Goal: Task Accomplishment & Management: Manage account settings

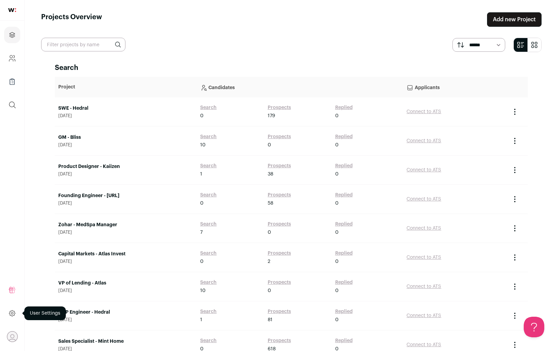
click at [15, 311] on icon at bounding box center [12, 313] width 8 height 8
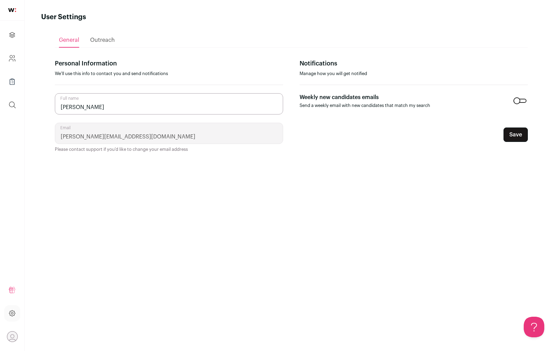
click at [11, 337] on icon "Open dropdown" at bounding box center [12, 337] width 11 height 11
click at [10, 312] on icon at bounding box center [12, 313] width 8 height 8
click at [10, 314] on icon at bounding box center [12, 313] width 6 height 6
click at [63, 12] on h1 "User Settings" at bounding box center [63, 17] width 45 height 10
click at [13, 12] on img at bounding box center [12, 10] width 8 height 4
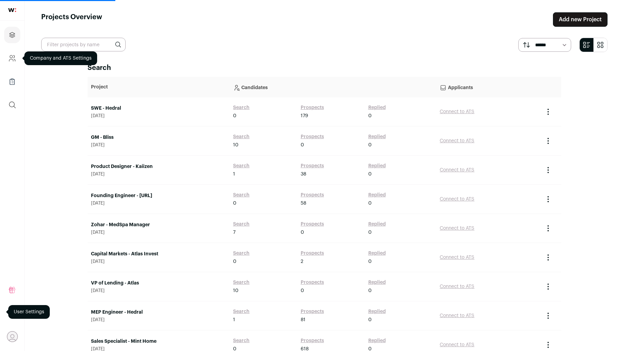
click at [13, 60] on icon "Company and ATS Settings" at bounding box center [11, 60] width 4 height 2
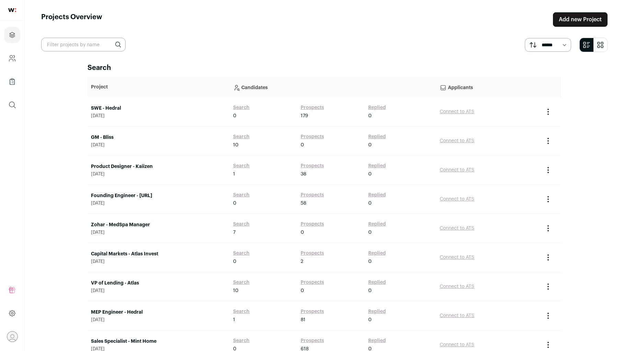
click at [179, 44] on section "****** *******" at bounding box center [324, 45] width 566 height 14
click at [12, 63] on link "Company and ATS Settings" at bounding box center [12, 58] width 16 height 16
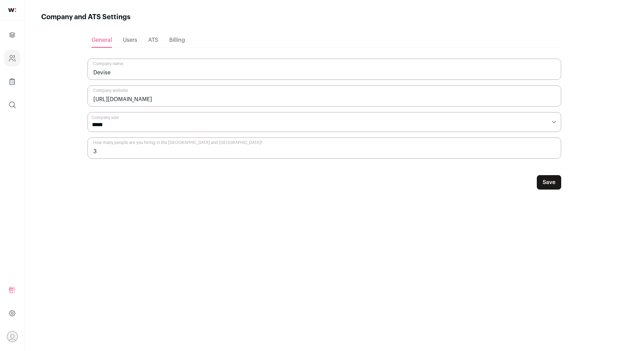
click at [175, 39] on span "Billing" at bounding box center [177, 39] width 16 height 5
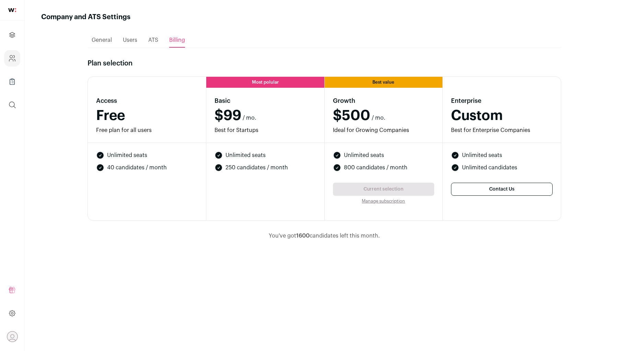
click at [108, 39] on span "General" at bounding box center [102, 39] width 20 height 5
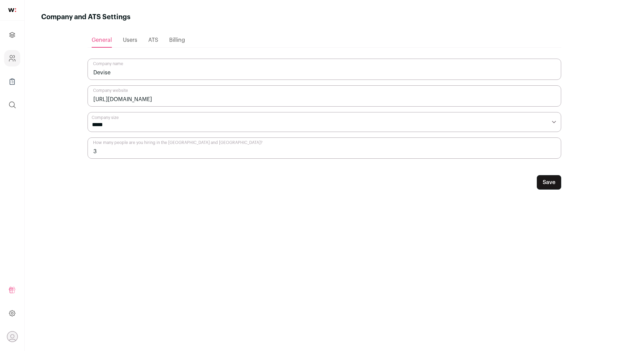
click at [127, 38] on span "Users" at bounding box center [130, 39] width 14 height 5
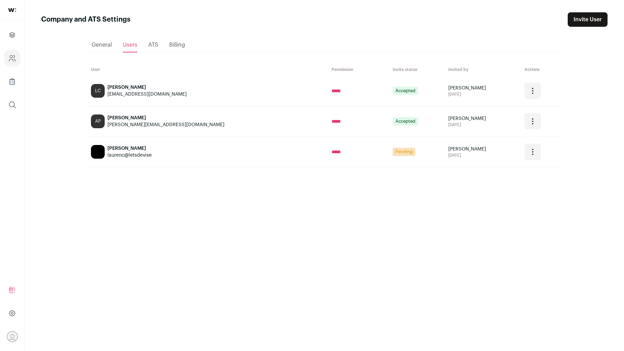
click at [148, 43] on span "ATS" at bounding box center [153, 44] width 10 height 5
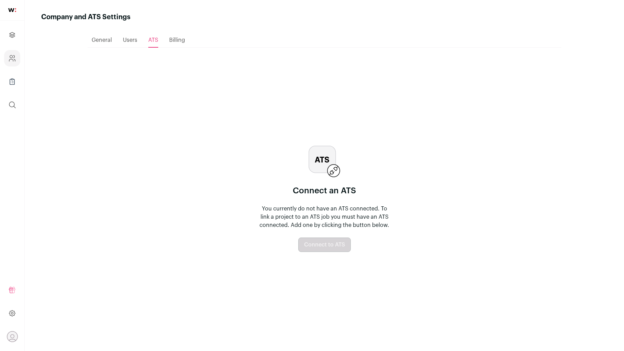
click at [182, 43] on span "Billing" at bounding box center [177, 39] width 16 height 5
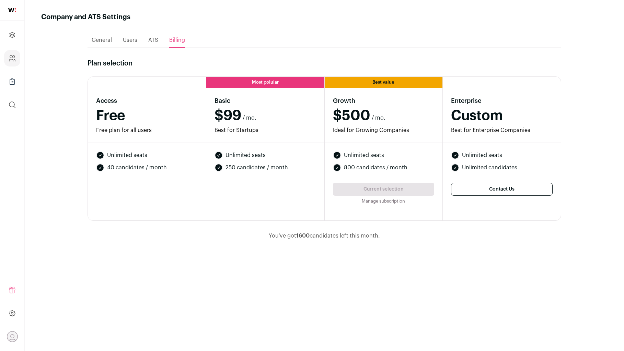
click at [154, 152] on li "Unlimited seats" at bounding box center [147, 155] width 102 height 8
click at [12, 339] on icon "Open dropdown" at bounding box center [12, 340] width 8 height 3
click at [11, 311] on icon at bounding box center [12, 313] width 6 height 6
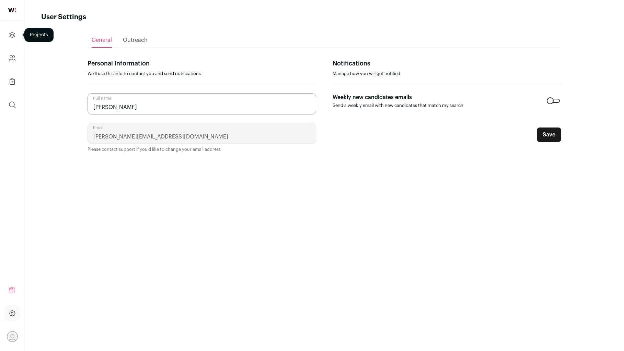
click at [15, 32] on icon "Projects" at bounding box center [12, 35] width 8 height 8
